Goal: Task Accomplishment & Management: Use online tool/utility

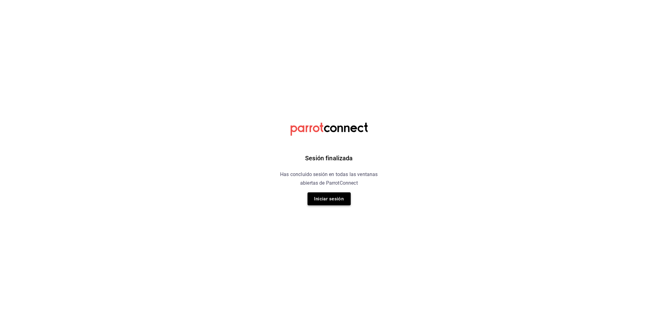
click at [314, 195] on button "Iniciar sesión" at bounding box center [329, 199] width 43 height 13
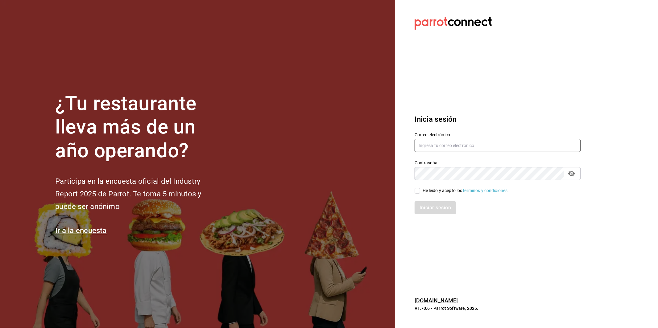
type input "simple.coffee.food@gmail.com"
click at [419, 190] on input "He leído y acepto los Términos y condiciones." at bounding box center [418, 191] width 6 height 6
checkbox input "true"
click at [426, 205] on button "Iniciar sesión" at bounding box center [436, 207] width 42 height 13
click at [489, 244] on section "Datos incorrectos. Verifica que tu Correo o Contraseña estén bien escritos. Ini…" at bounding box center [495, 164] width 201 height 328
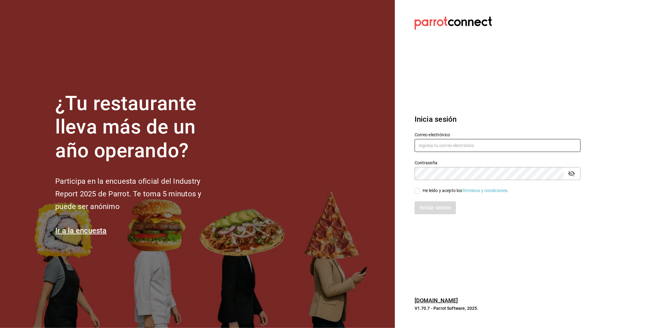
type input "simple.coffee.food@gmail.com"
click at [420, 193] on span "He leído y acepto los Términos y condiciones." at bounding box center [464, 191] width 89 height 6
click at [420, 193] on input "He leído y acepto los Términos y condiciones." at bounding box center [418, 191] width 6 height 6
checkbox input "true"
click at [425, 207] on button "Iniciar sesión" at bounding box center [436, 207] width 42 height 13
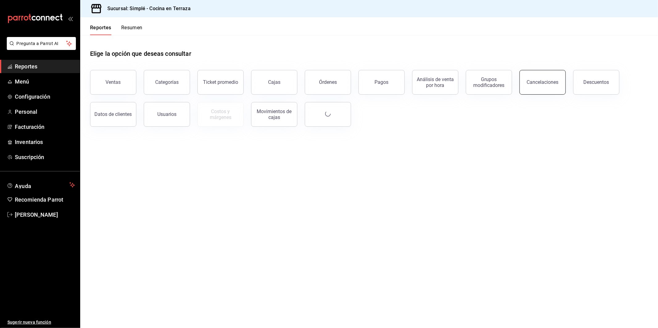
click at [558, 78] on button "Cancelaciones" at bounding box center [543, 82] width 46 height 25
click at [340, 84] on button "Órdenes" at bounding box center [328, 82] width 46 height 25
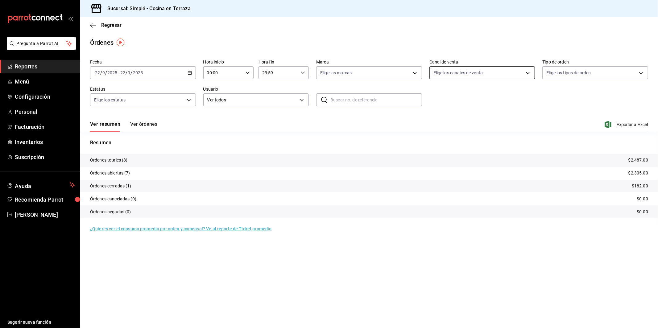
click at [487, 72] on body "Pregunta a Parrot AI Reportes Menú Configuración Personal Facturación Inventari…" at bounding box center [329, 164] width 658 height 328
click at [458, 158] on span "DiDi Food" at bounding box center [489, 159] width 86 height 6
type input "DIDI_FOOD"
checkbox input "true"
click at [447, 157] on span "DiDi Food" at bounding box center [489, 159] width 86 height 6
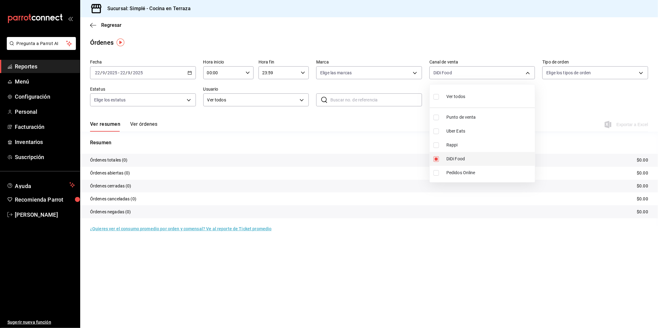
checkbox input "false"
click at [458, 134] on span "Uber Eats" at bounding box center [489, 131] width 86 height 6
type input "UBER_EATS"
checkbox input "true"
click at [458, 134] on span "Uber Eats" at bounding box center [489, 131] width 86 height 6
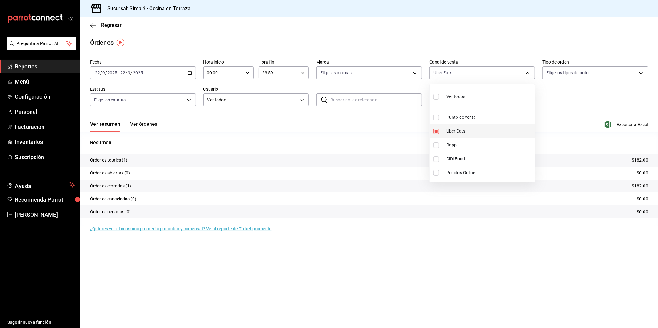
checkbox input "false"
click at [480, 117] on span "Punto de venta" at bounding box center [489, 117] width 86 height 6
type input "PARROT"
checkbox input "true"
click at [480, 117] on span "Punto de venta" at bounding box center [489, 117] width 86 height 6
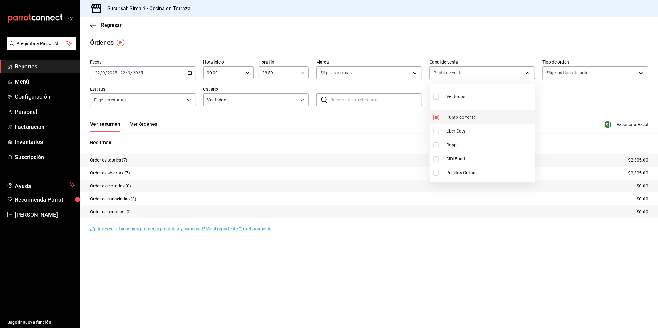
checkbox input "false"
click at [560, 96] on div at bounding box center [329, 164] width 658 height 328
